Goal: Task Accomplishment & Management: Use online tool/utility

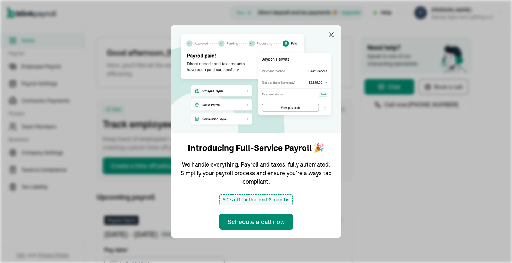
type input "10/03/2025"
